Goal: Entertainment & Leisure: Browse casually

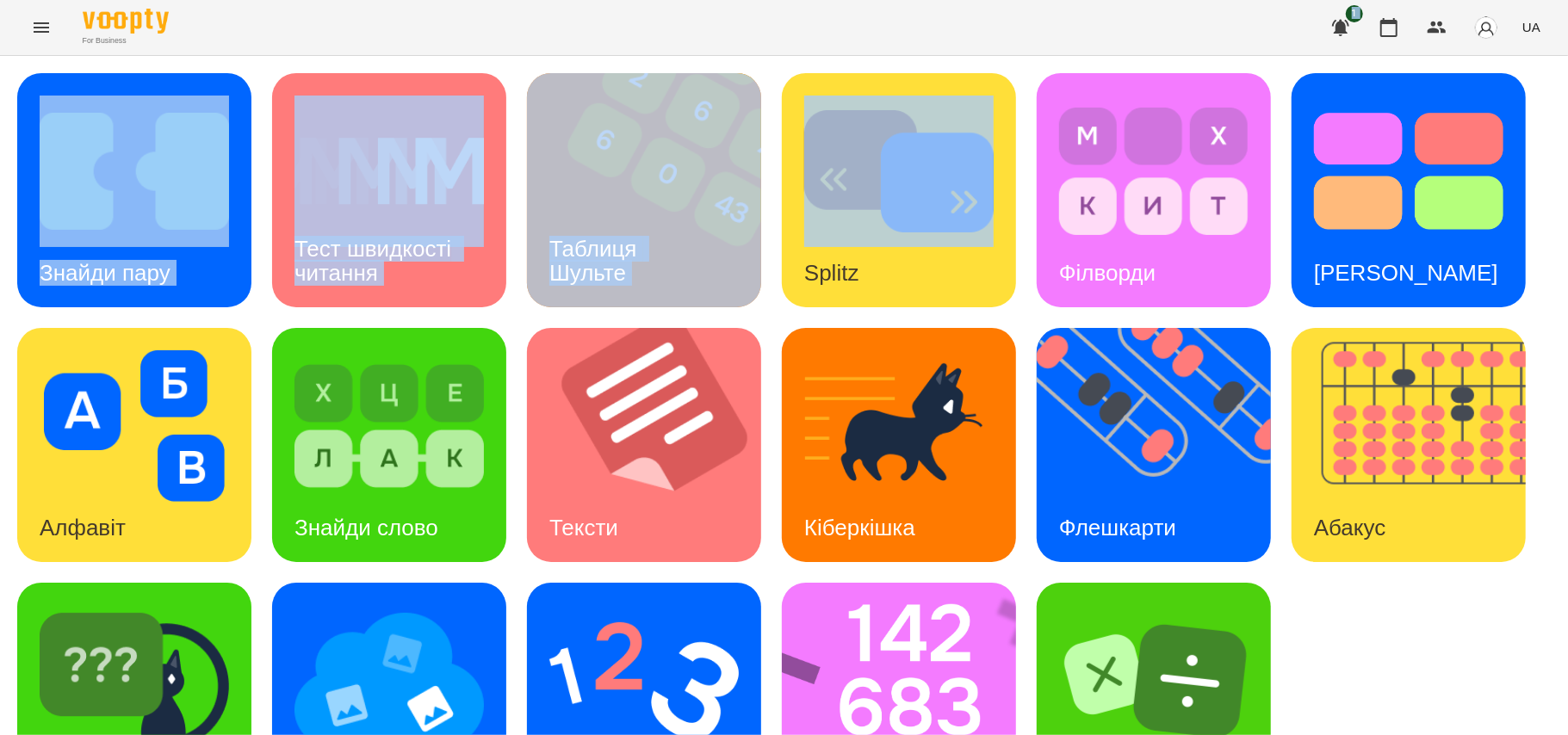
drag, startPoint x: 860, startPoint y: 38, endPoint x: 810, endPoint y: -12, distance: 70.7
click at [810, 0] on html "For Business 1 UA Знайди пару Тест швидкості читання Таблиця [PERSON_NAME] Spli…" at bounding box center [784, 417] width 1568 height 835
click at [765, 58] on div "Знайди пару Тест швидкості читання Таблиця [PERSON_NAME] Splitz Філворди Тест С…" at bounding box center [784, 445] width 1568 height 778
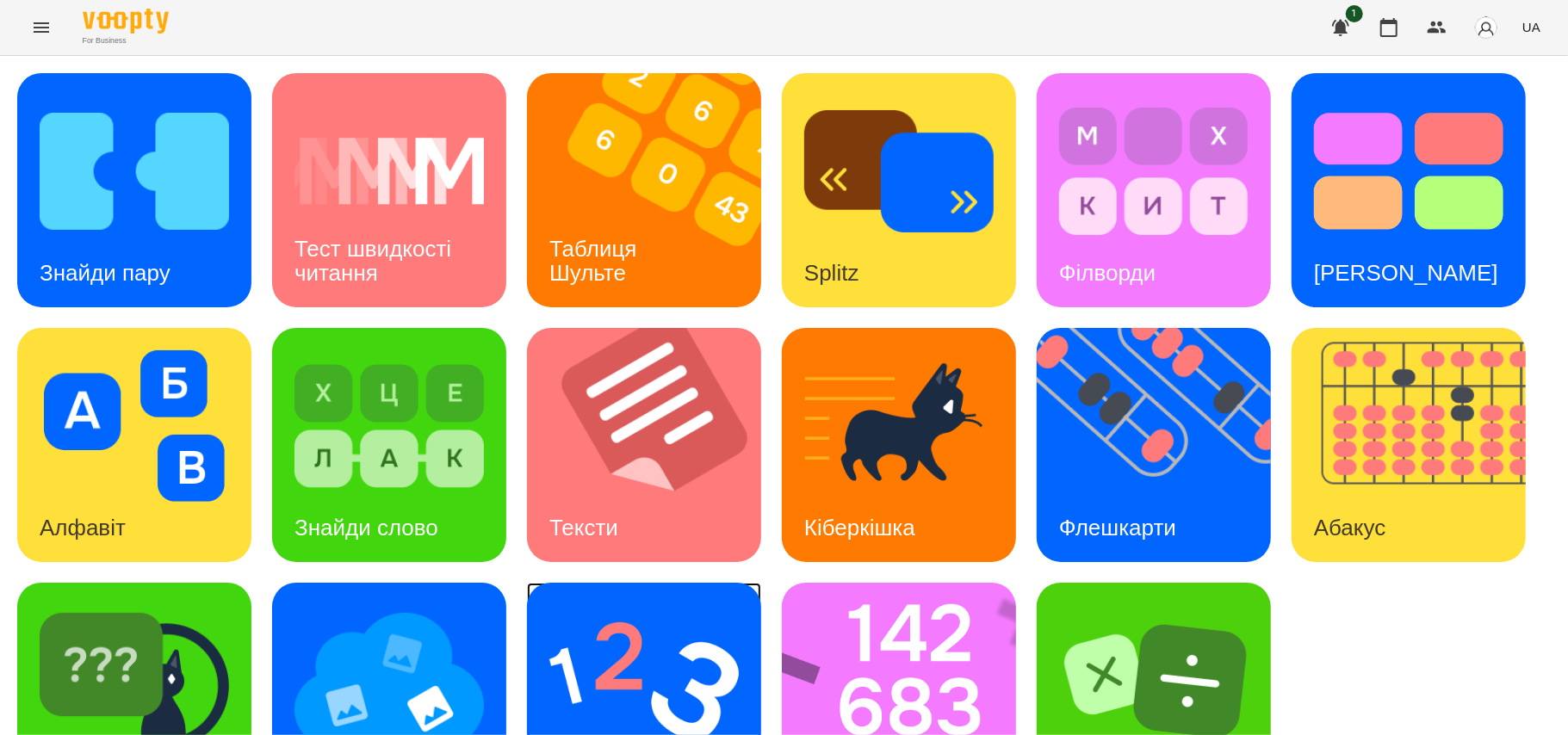
click at [627, 658] on img at bounding box center [644, 681] width 189 height 151
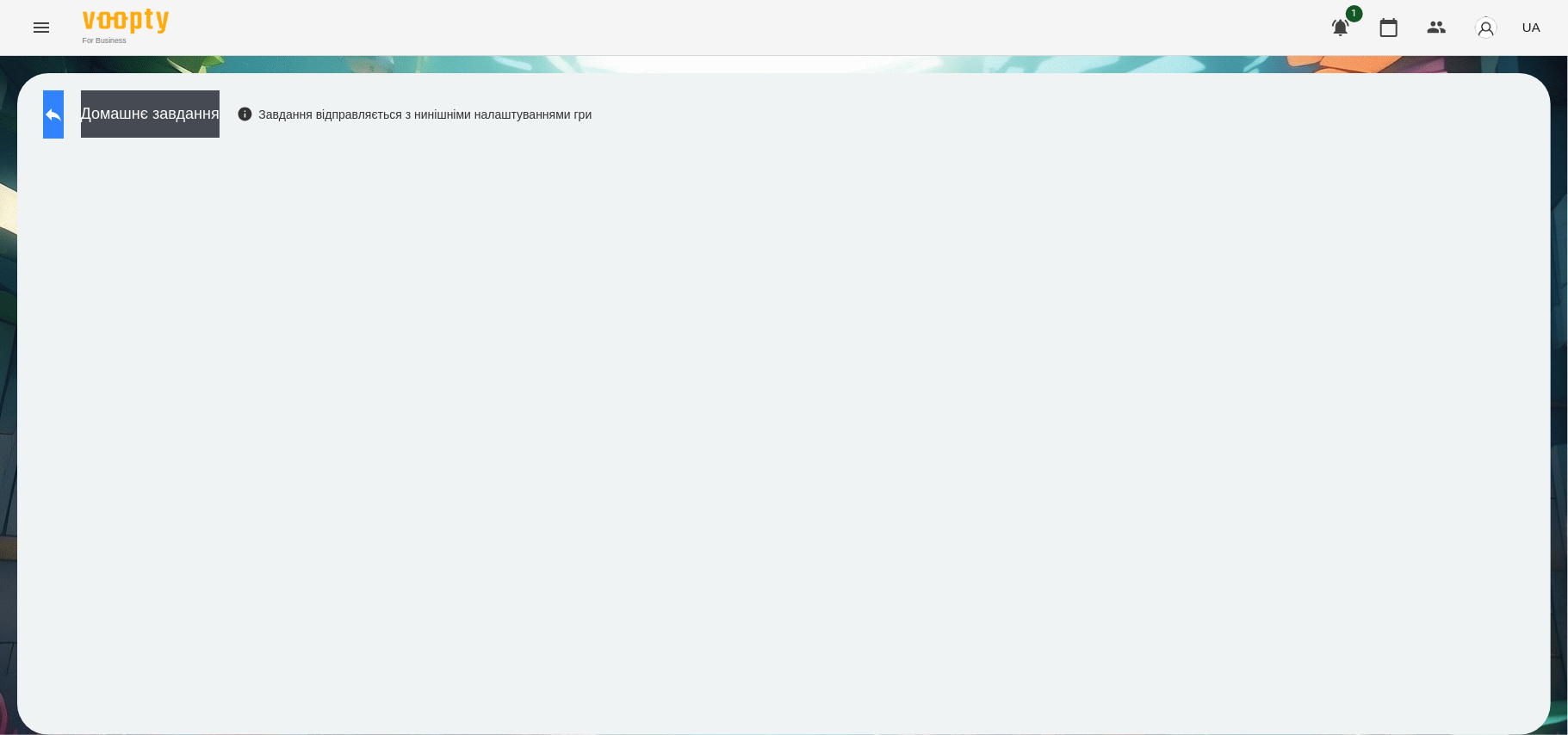
click at [59, 101] on button at bounding box center [53, 114] width 20 height 48
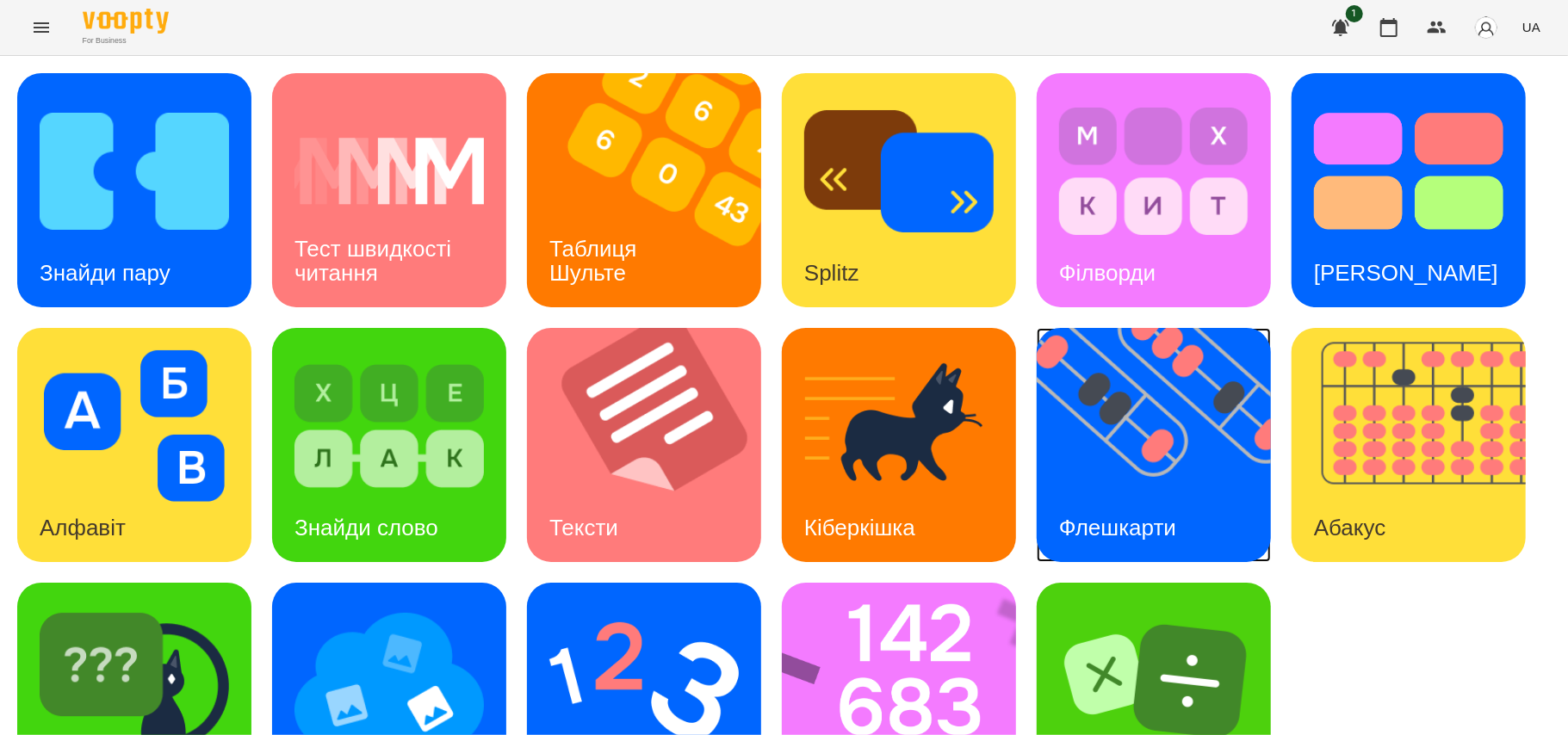
click at [1178, 467] on img at bounding box center [1164, 445] width 255 height 234
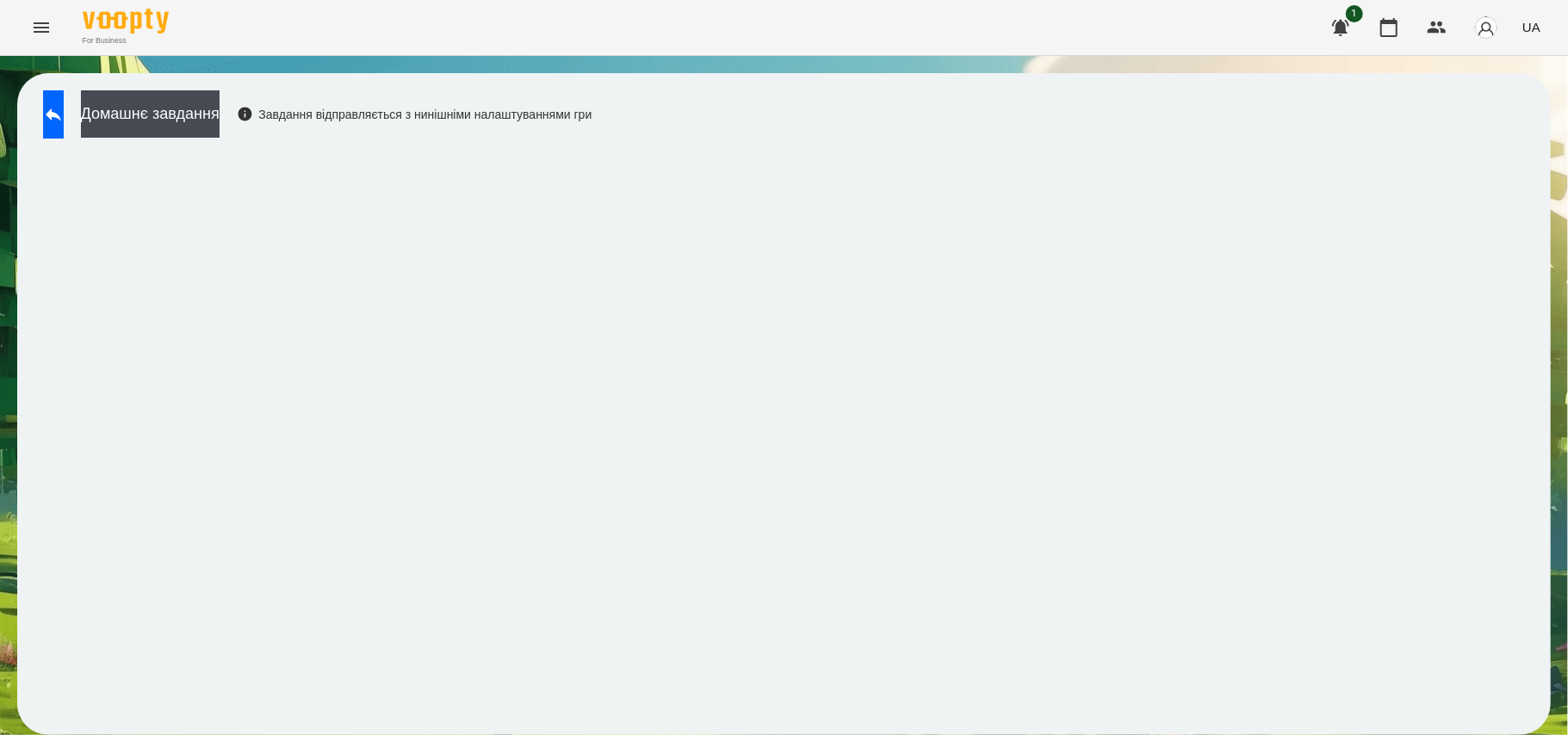
drag, startPoint x: 945, startPoint y: 114, endPoint x: 1004, endPoint y: -3, distance: 131.0
click at [1004, 0] on html "For Business 1 UA Домашнє завдання Завдання відправляється з нинішніми налаштув…" at bounding box center [784, 376] width 1568 height 753
click at [61, 118] on icon at bounding box center [53, 115] width 16 height 13
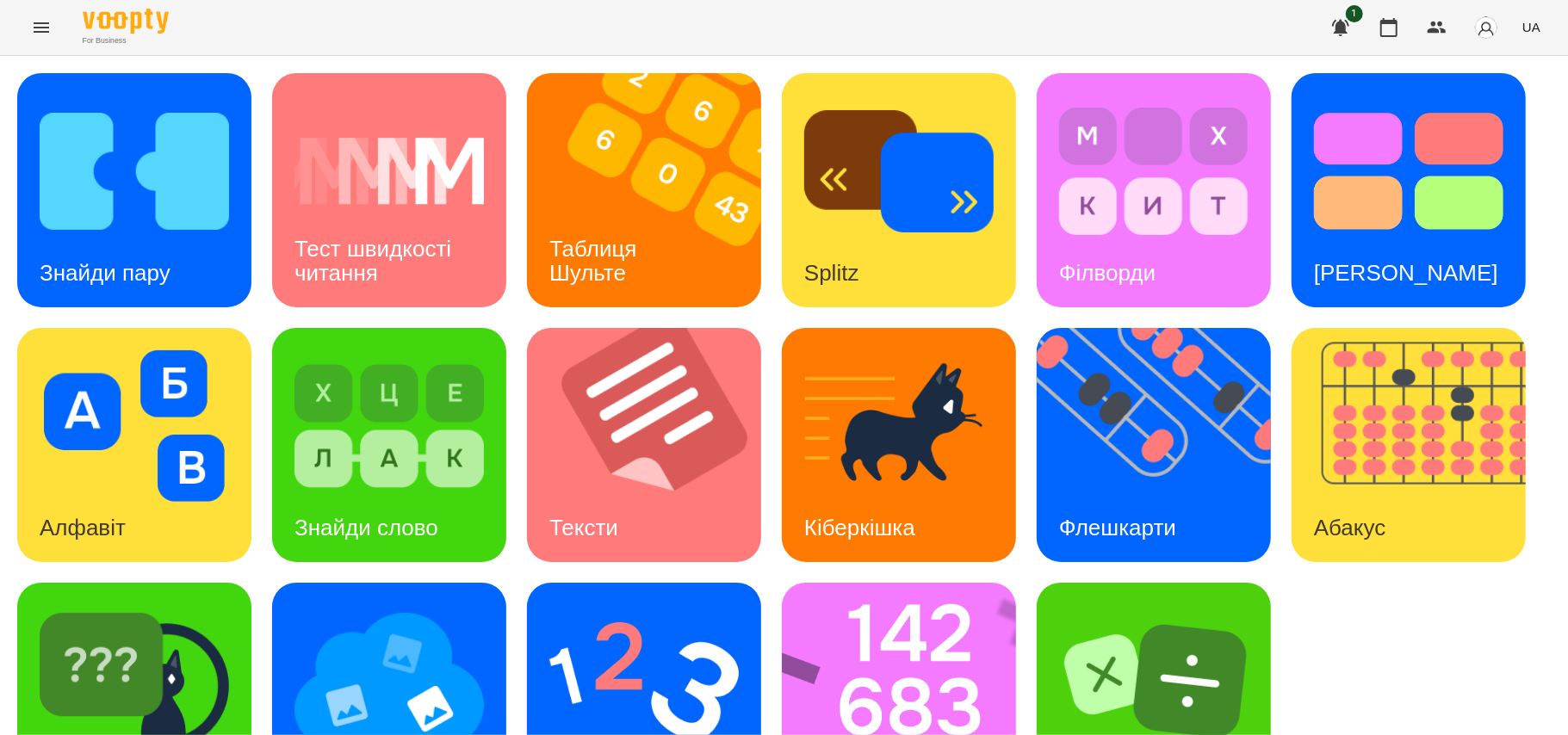
scroll to position [98, 0]
click at [873, 583] on img at bounding box center [910, 700] width 256 height 234
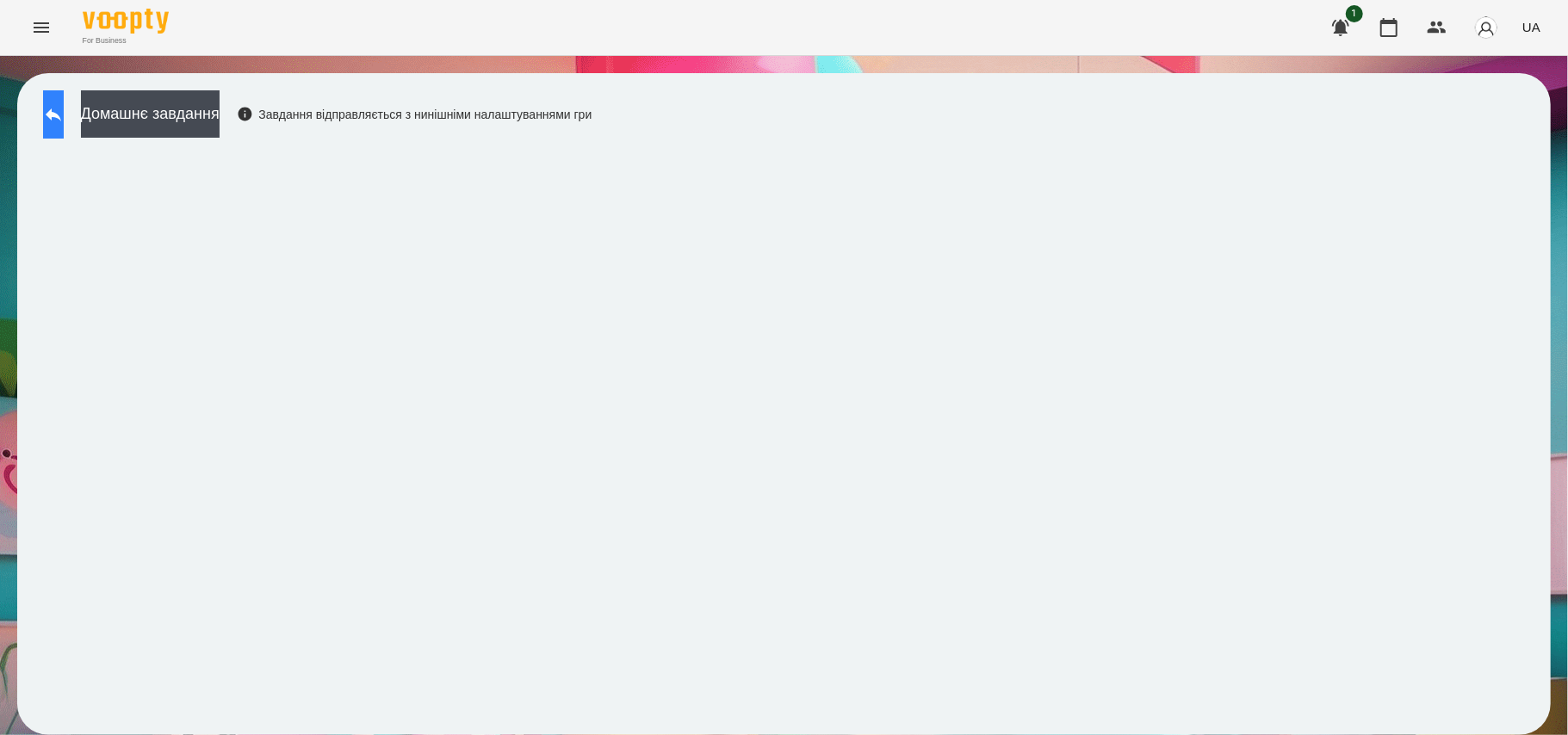
click at [53, 111] on button at bounding box center [53, 114] width 20 height 48
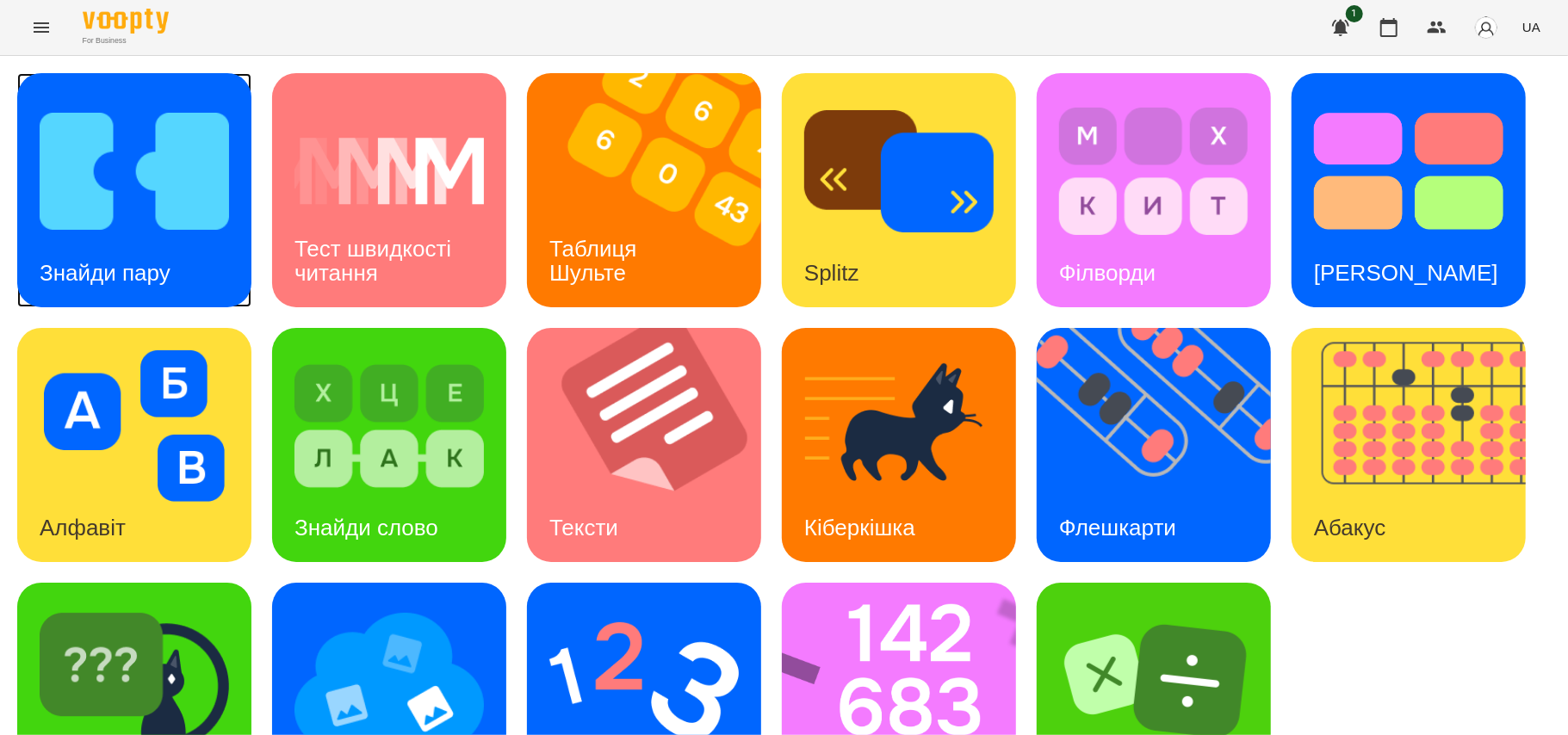
click at [218, 145] on img at bounding box center [134, 172] width 189 height 151
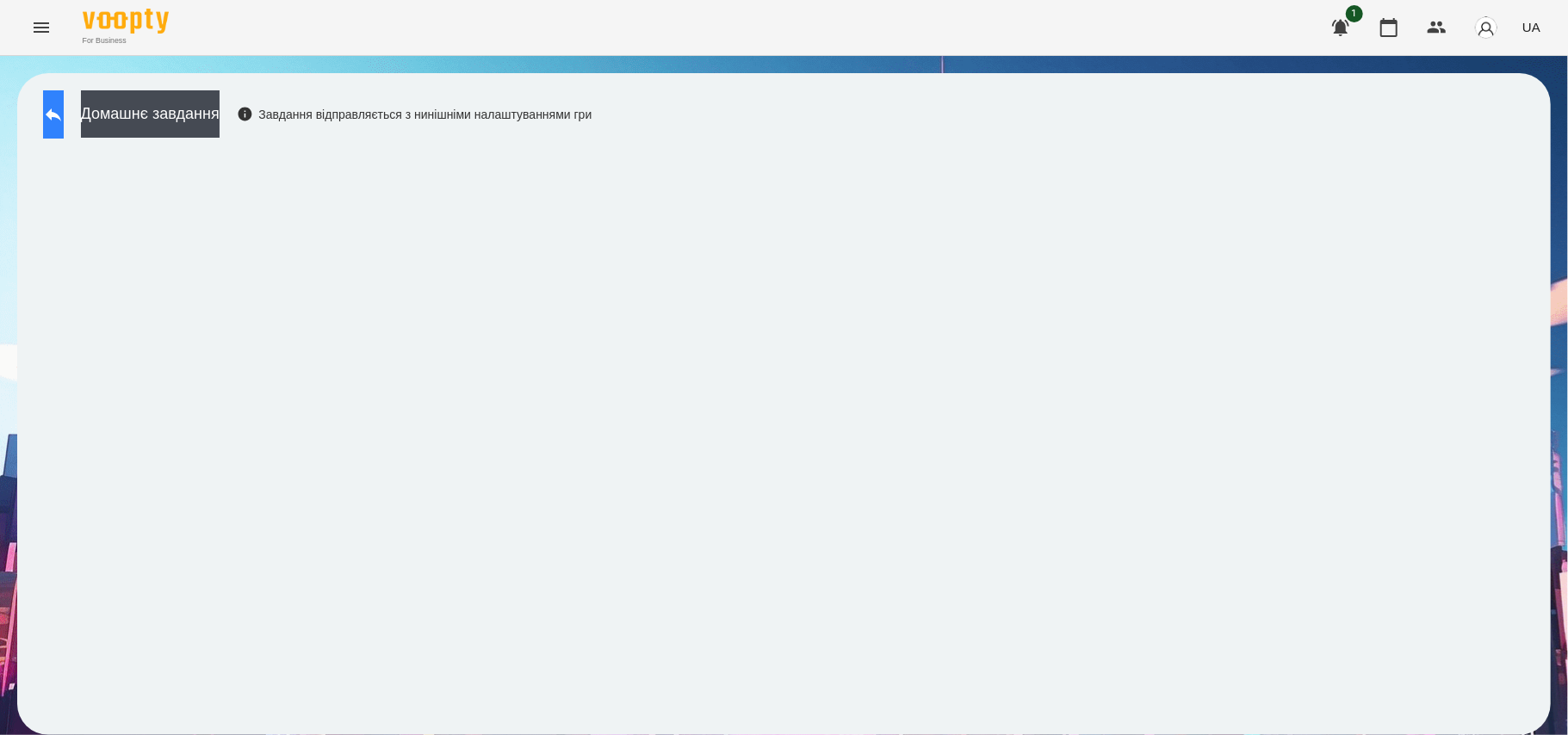
click at [45, 118] on button at bounding box center [53, 114] width 20 height 48
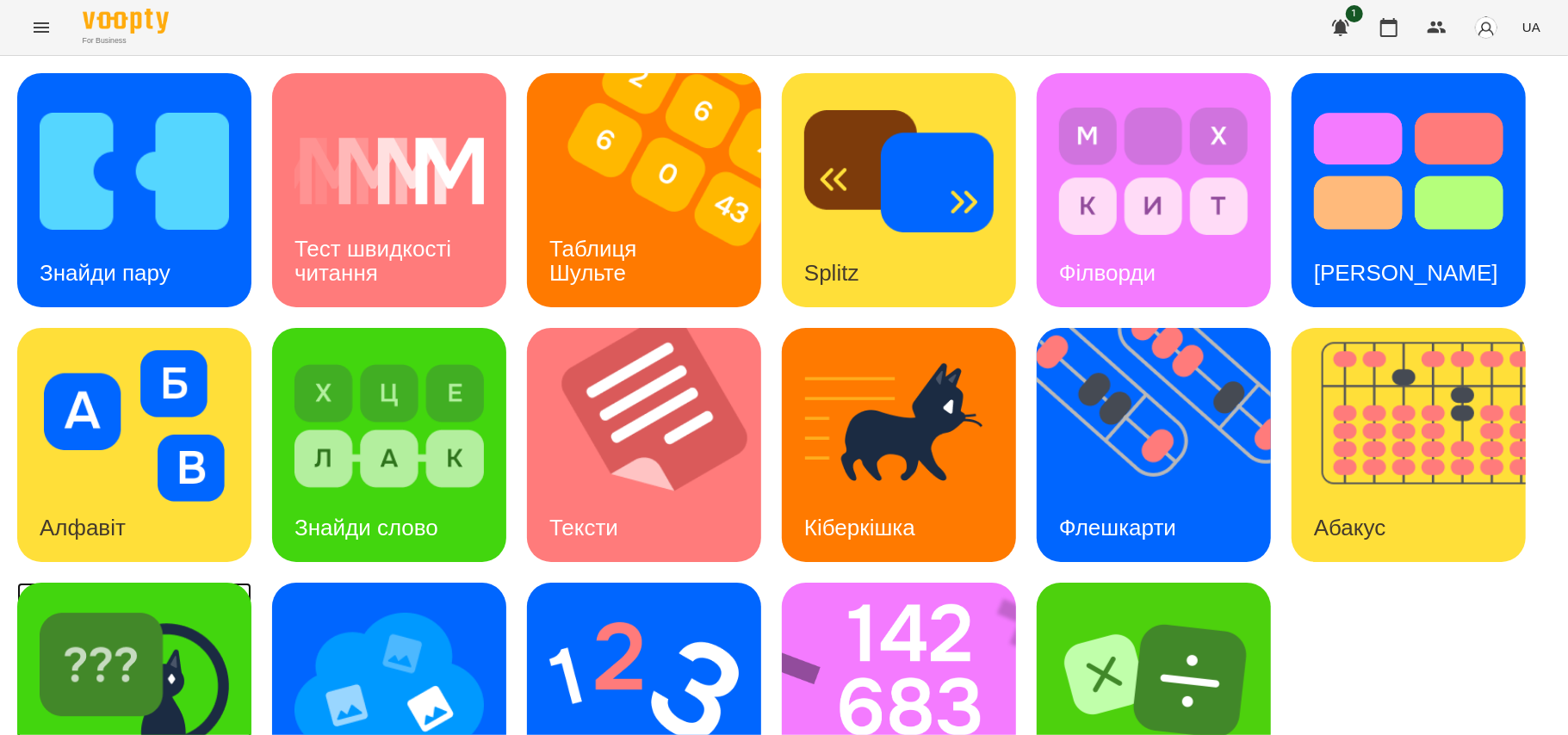
click at [174, 628] on img at bounding box center [134, 681] width 189 height 151
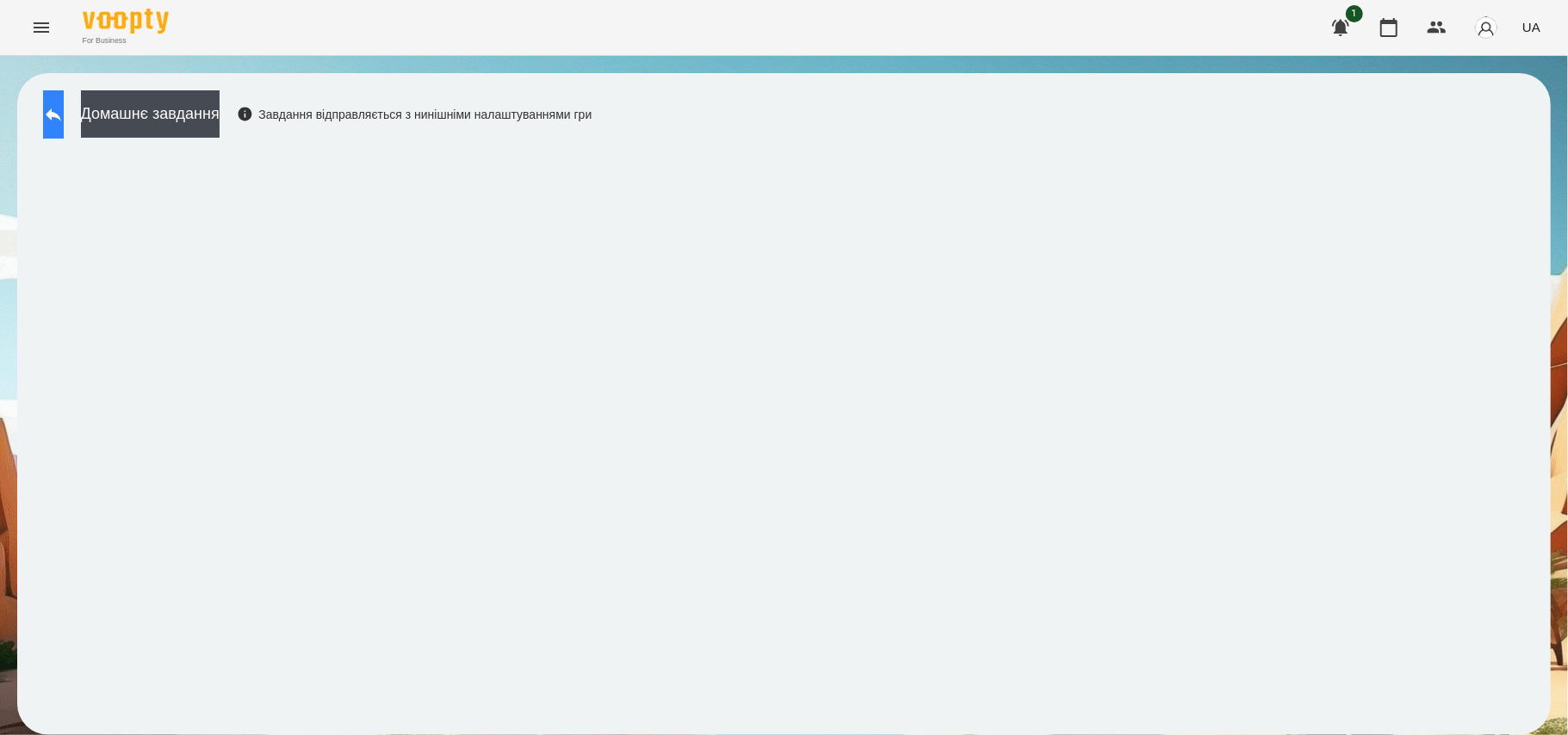
click at [64, 111] on icon at bounding box center [53, 114] width 20 height 20
